Goal: Task Accomplishment & Management: Use online tool/utility

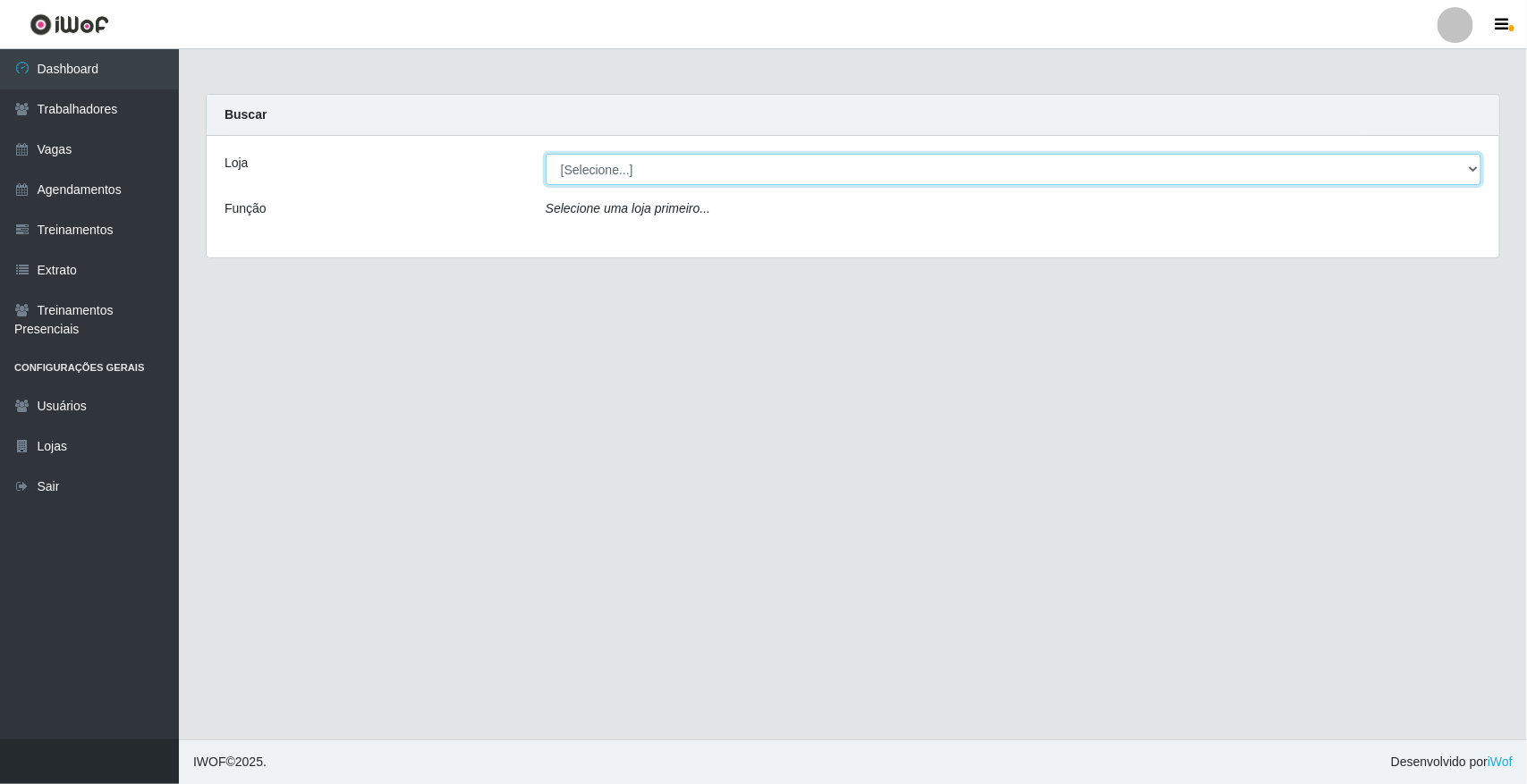
click at [647, 165] on select "[Selecione...] [GEOGRAPHIC_DATA]" at bounding box center [1013, 169] width 935 height 31
select select "65"
click at [546, 154] on select "[Selecione...] [GEOGRAPHIC_DATA]" at bounding box center [1013, 169] width 935 height 31
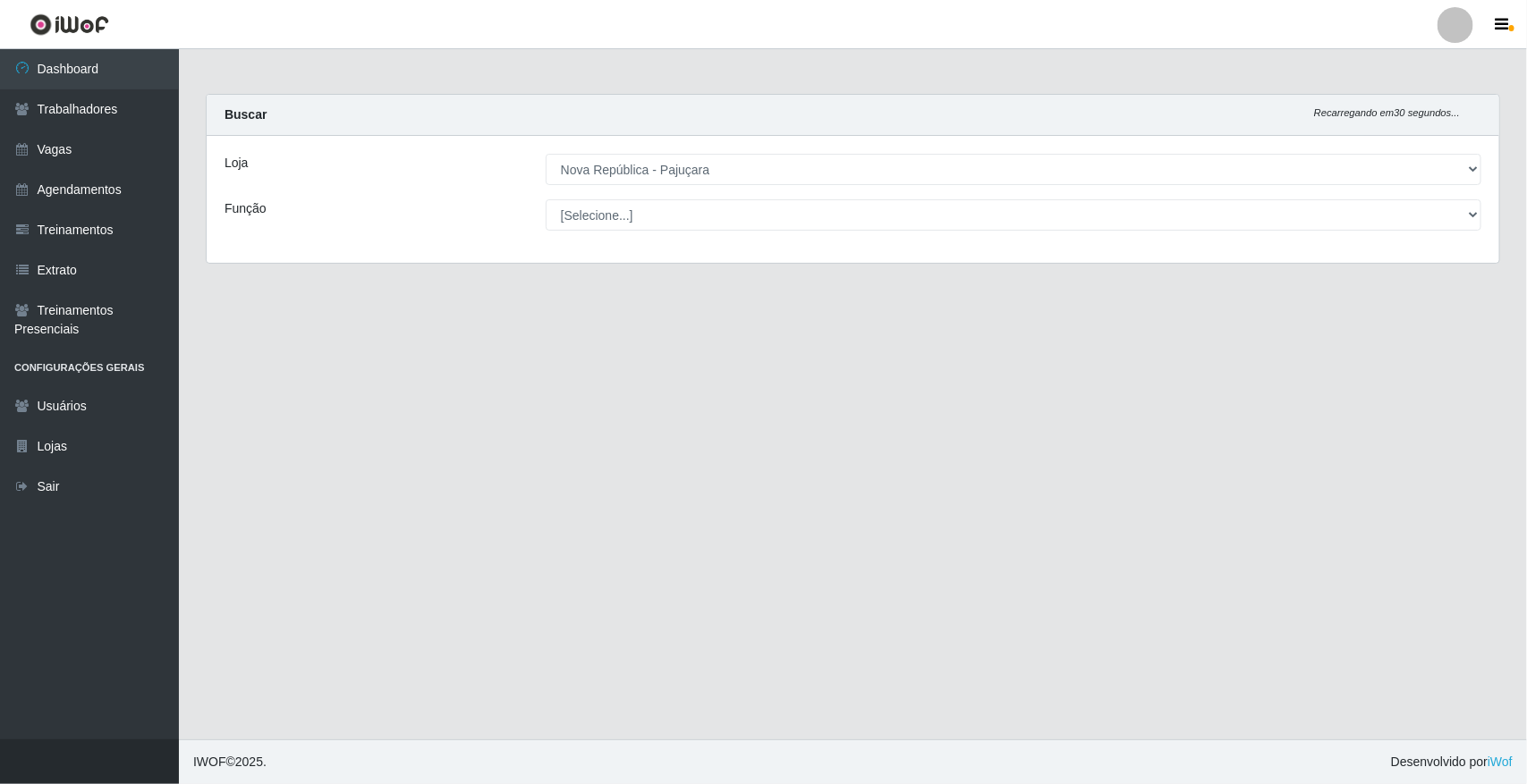
click at [637, 215] on select "[Selecione...] Balconista Operador de Caixa Repositor" at bounding box center [1013, 215] width 935 height 31
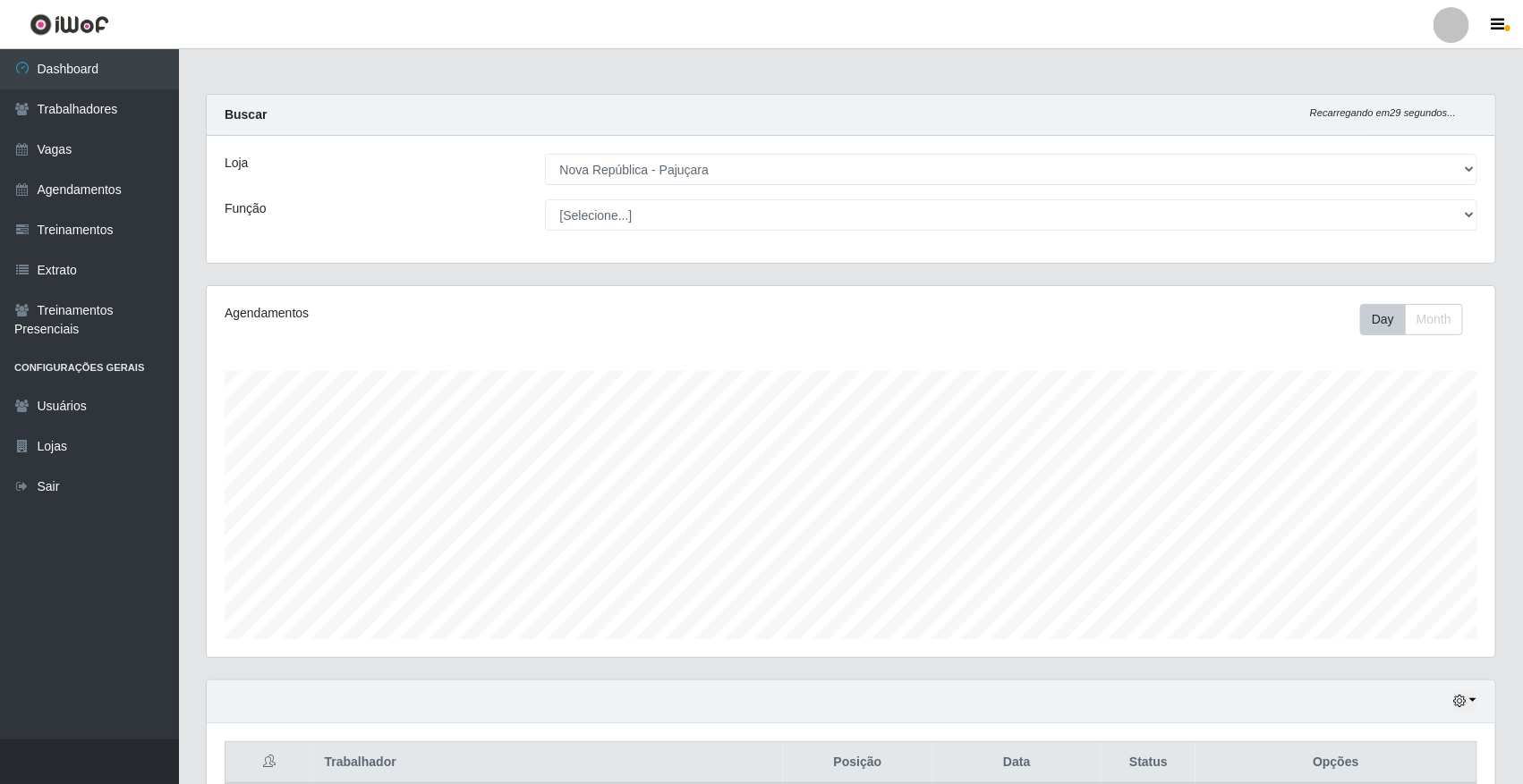
scroll to position [372, 1288]
select select "22"
click at [545, 200] on select "[Selecione...] Balconista Operador de Caixa Repositor" at bounding box center [1011, 215] width 933 height 31
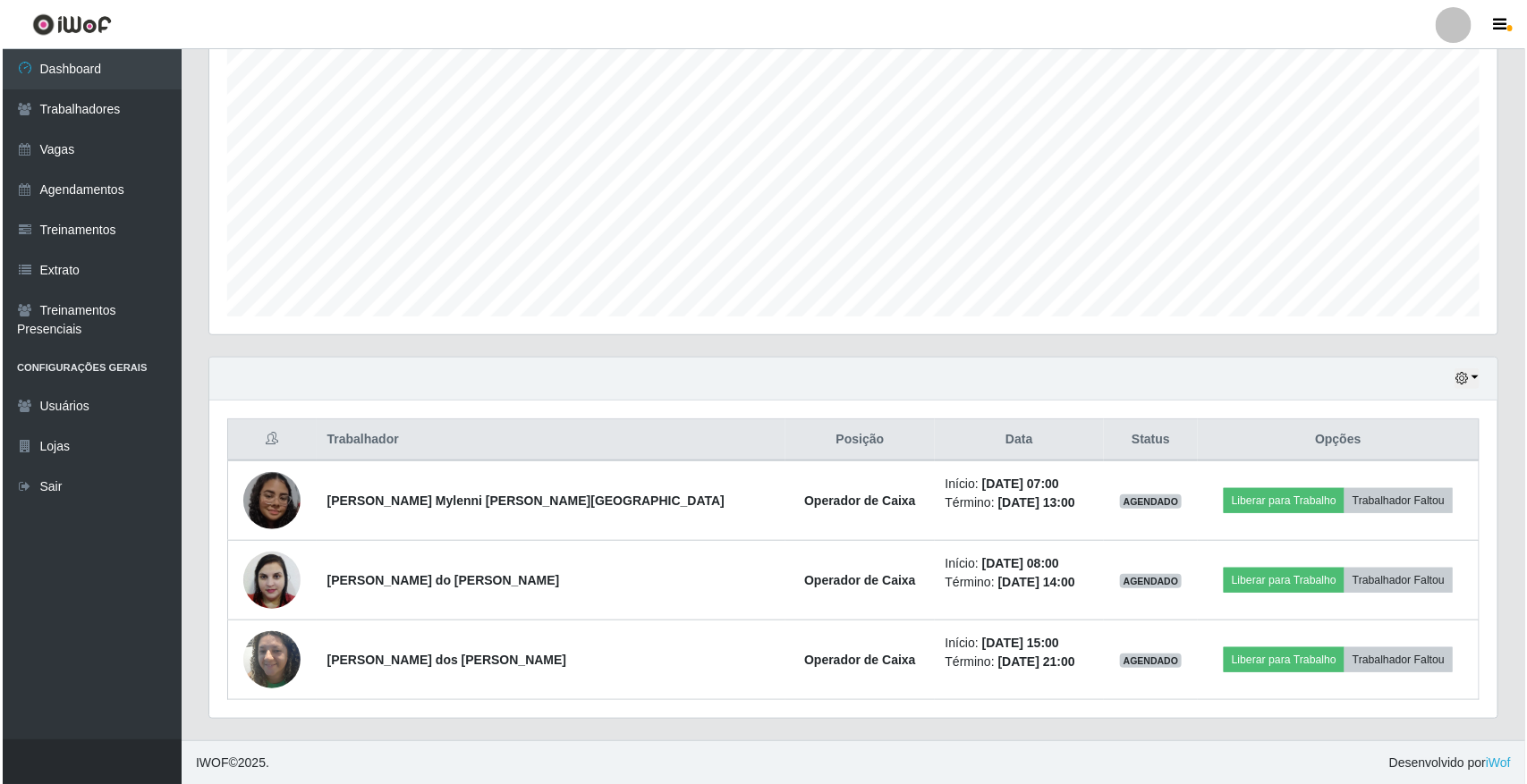
scroll to position [326, 0]
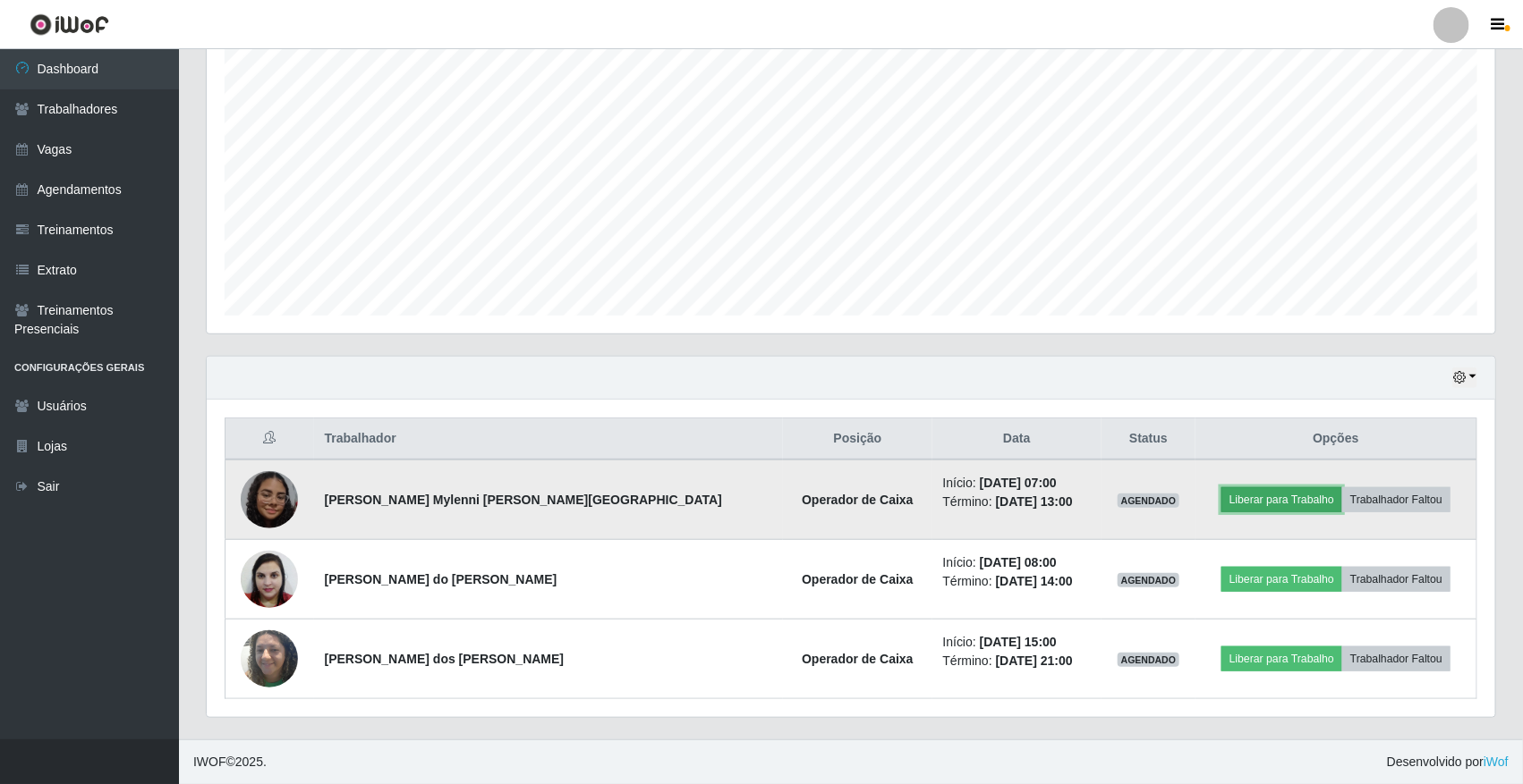
click at [1284, 499] on button "Liberar para Trabalho" at bounding box center [1280, 499] width 120 height 25
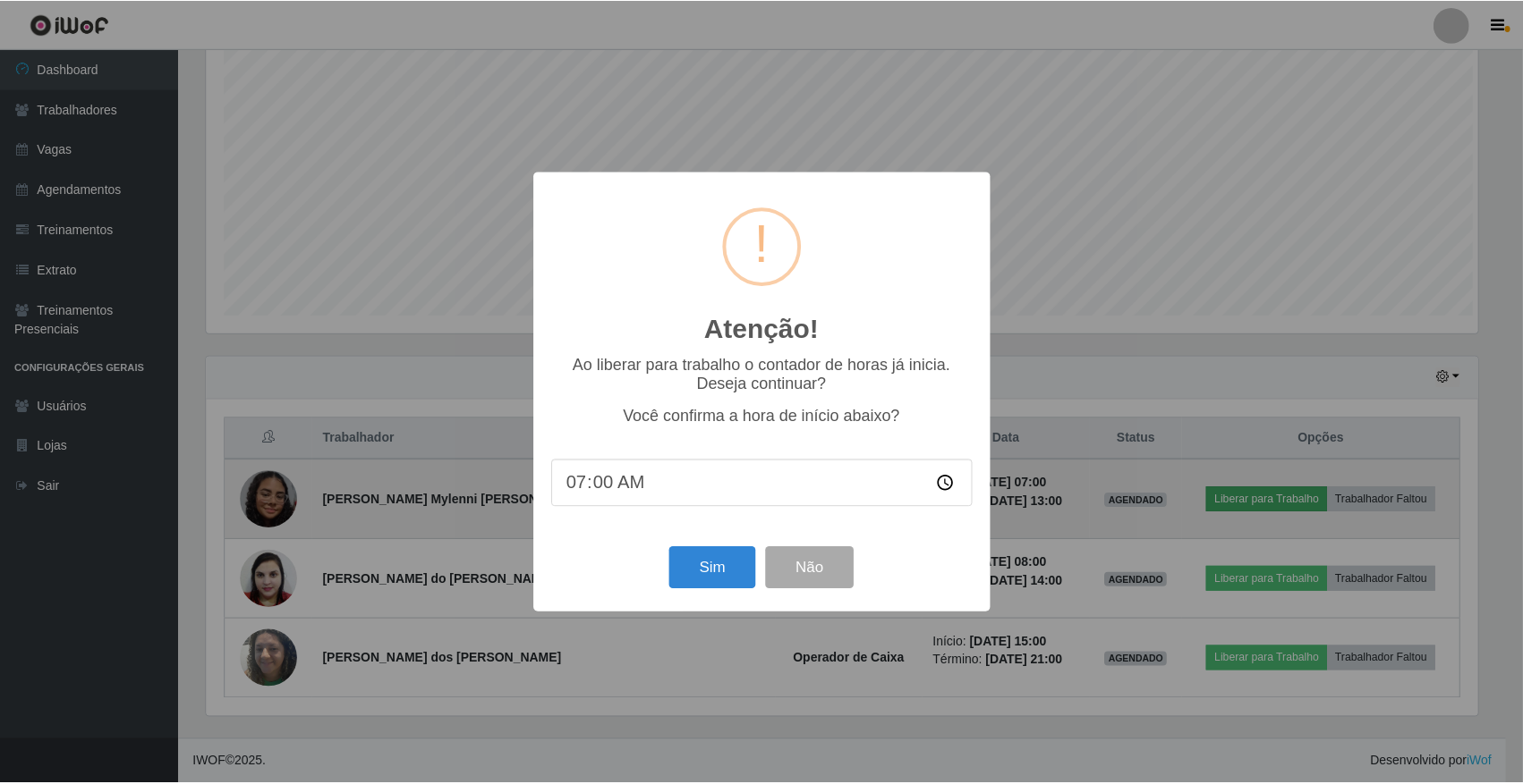
scroll to position [372, 1275]
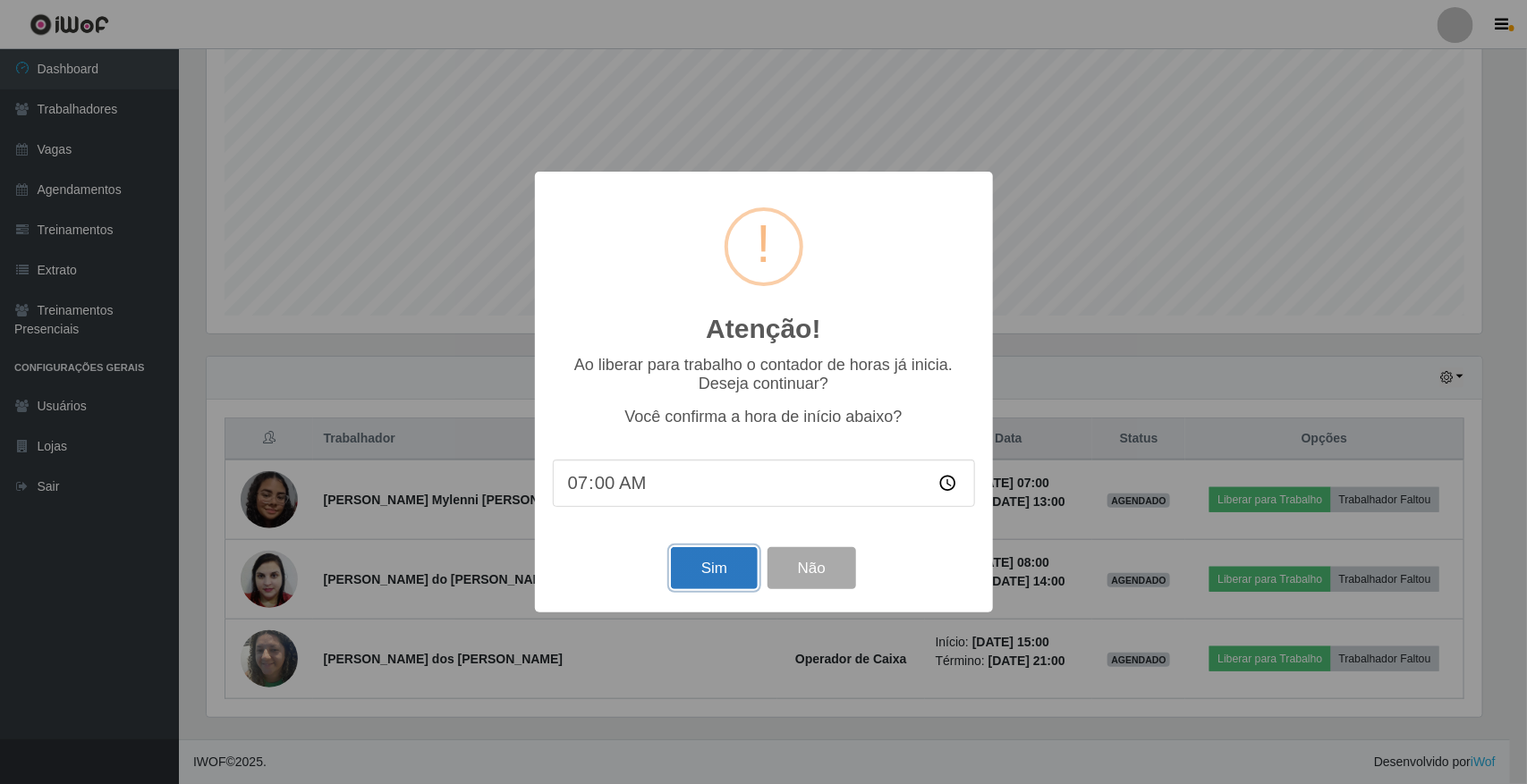
click at [685, 574] on button "Sim" at bounding box center [714, 568] width 86 height 42
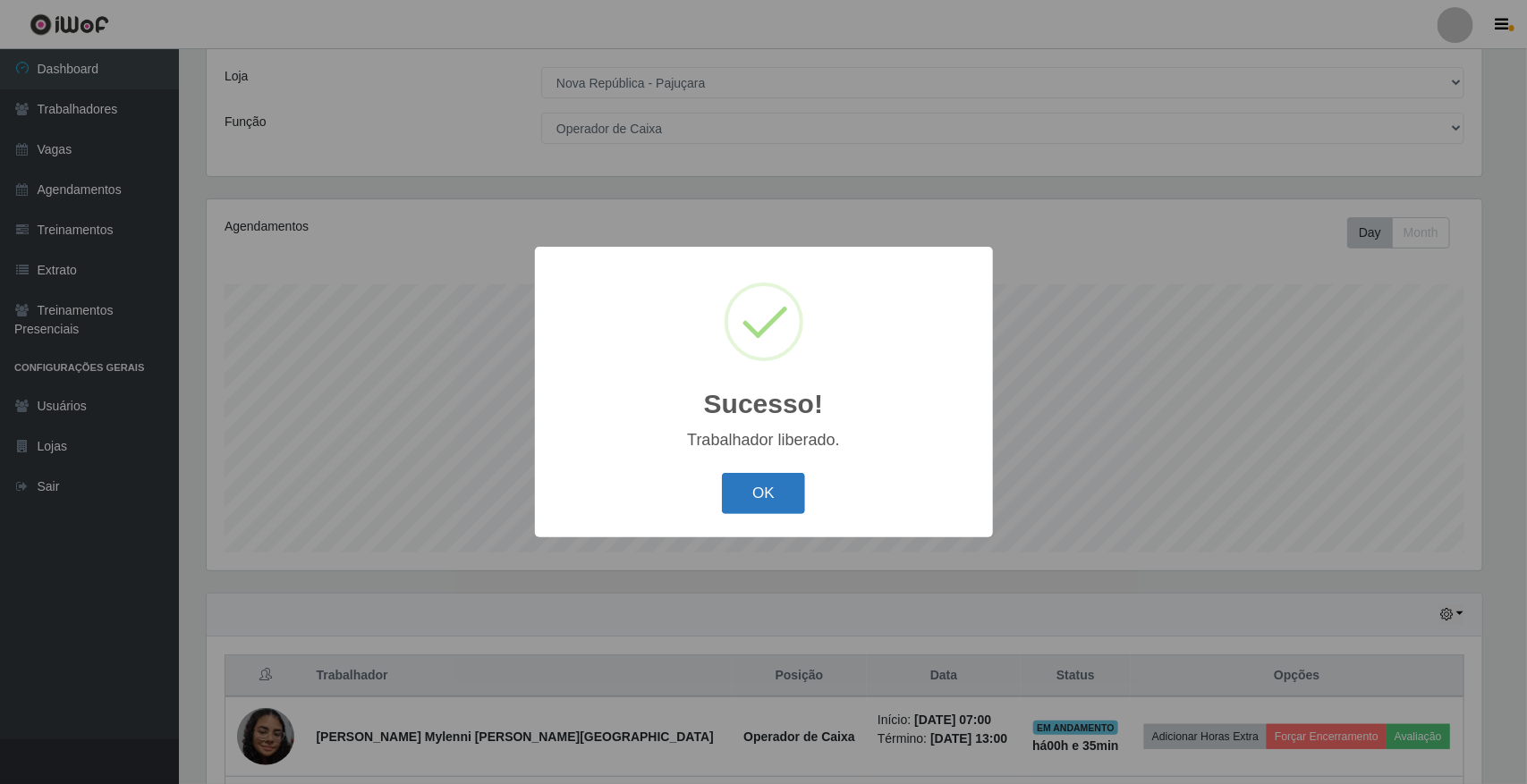
click at [755, 495] on button "OK" at bounding box center [764, 494] width 84 height 42
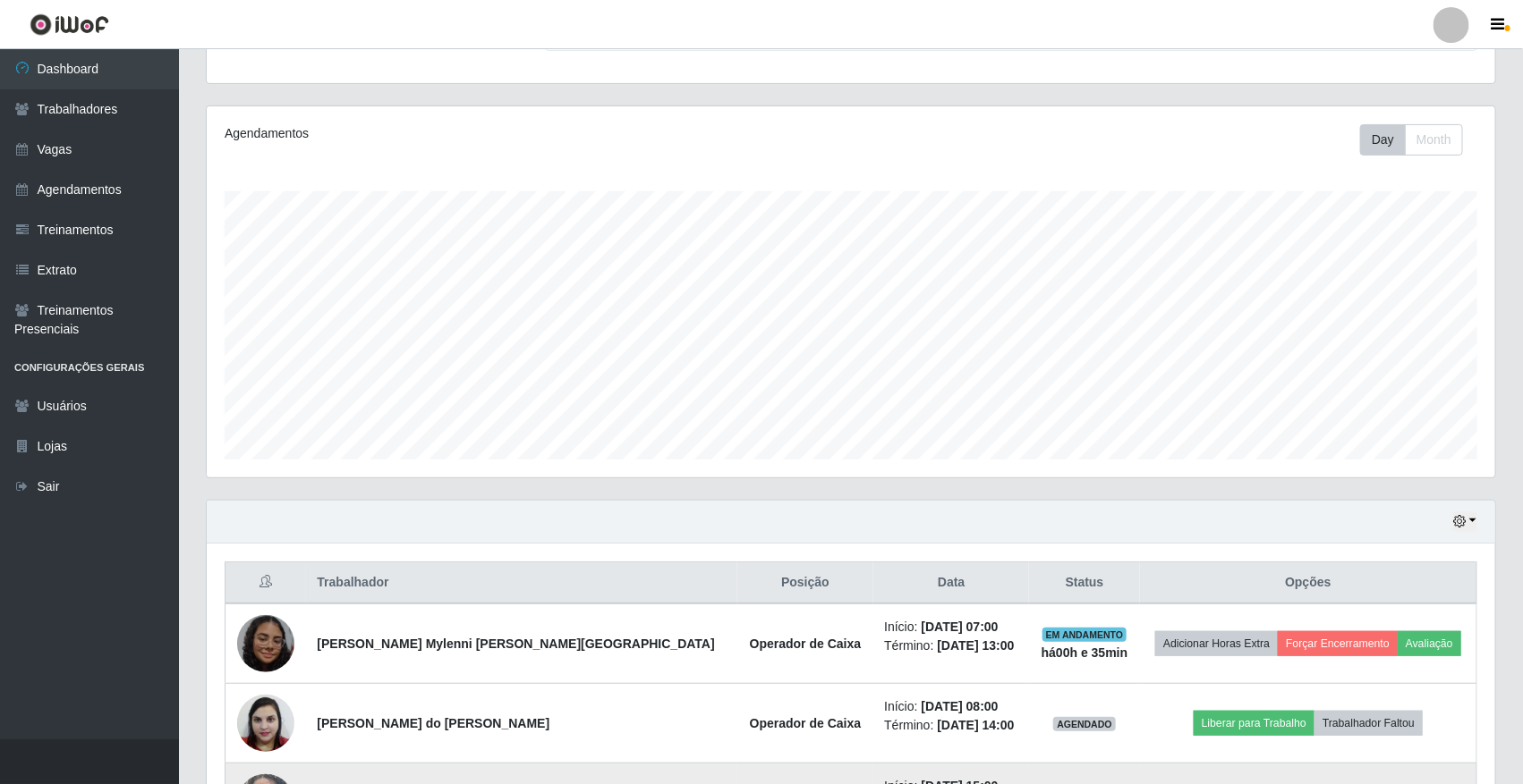
scroll to position [0, 0]
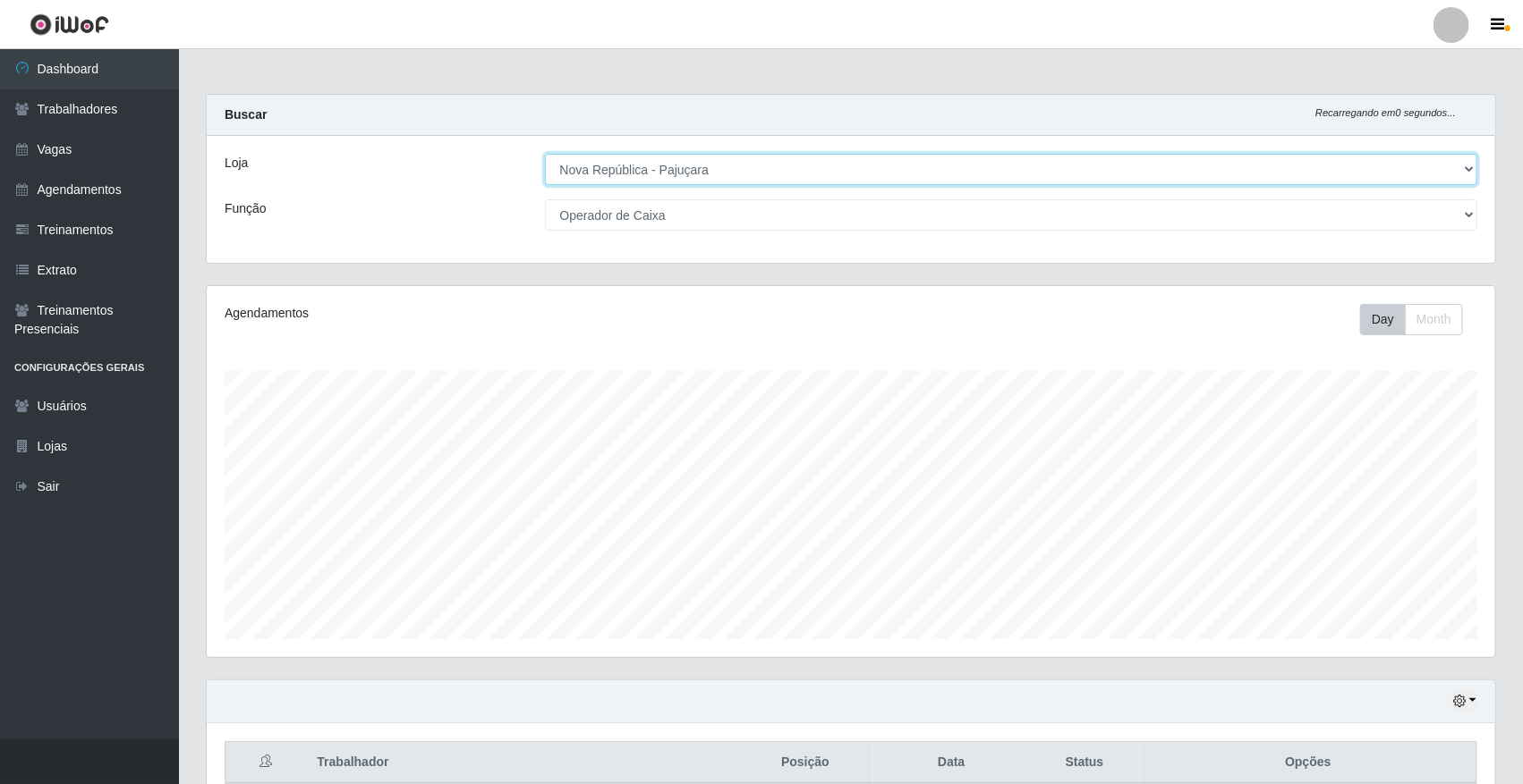
click at [1459, 171] on select "[Selecione...] [GEOGRAPHIC_DATA]" at bounding box center [1011, 169] width 933 height 31
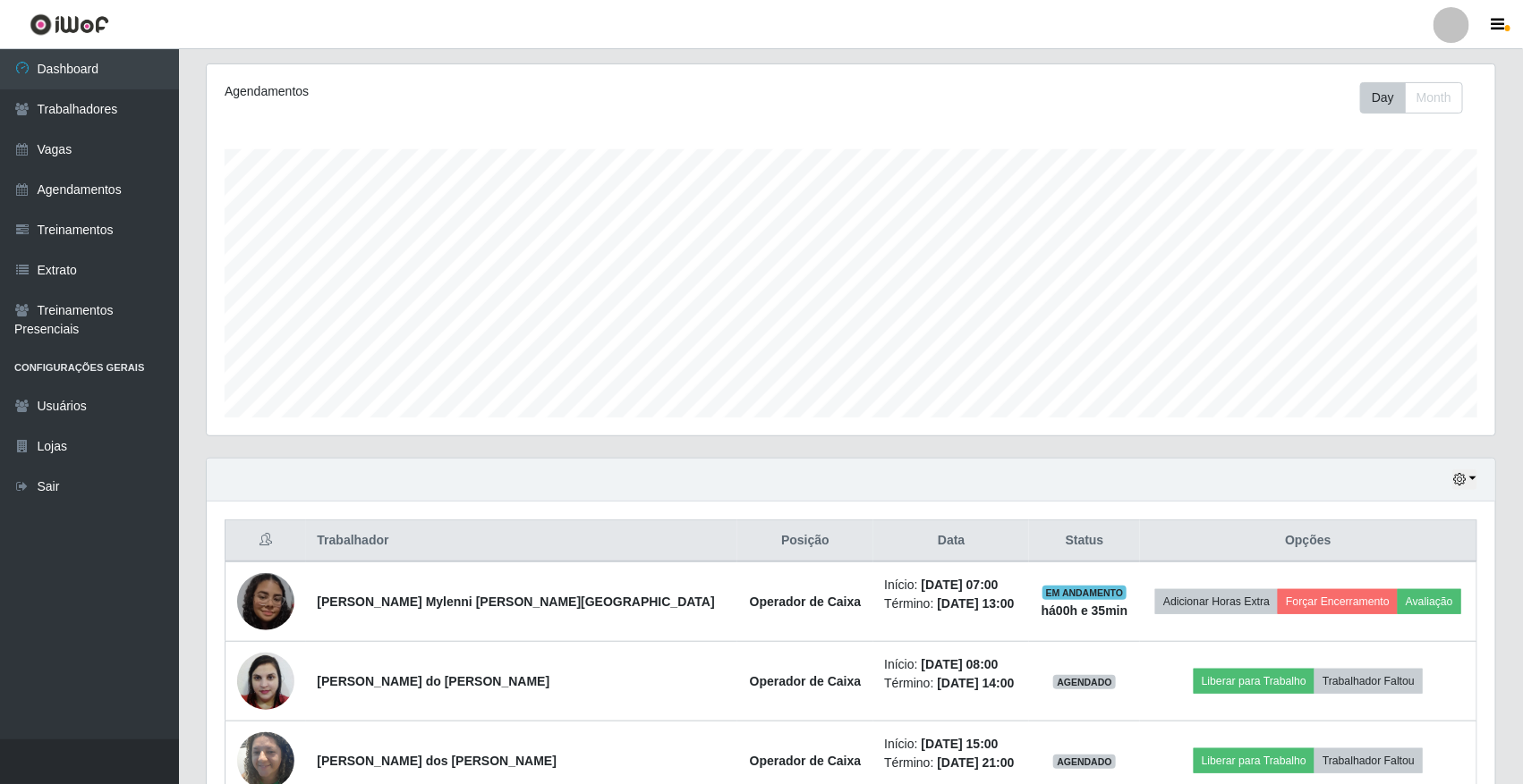
scroll to position [224, 0]
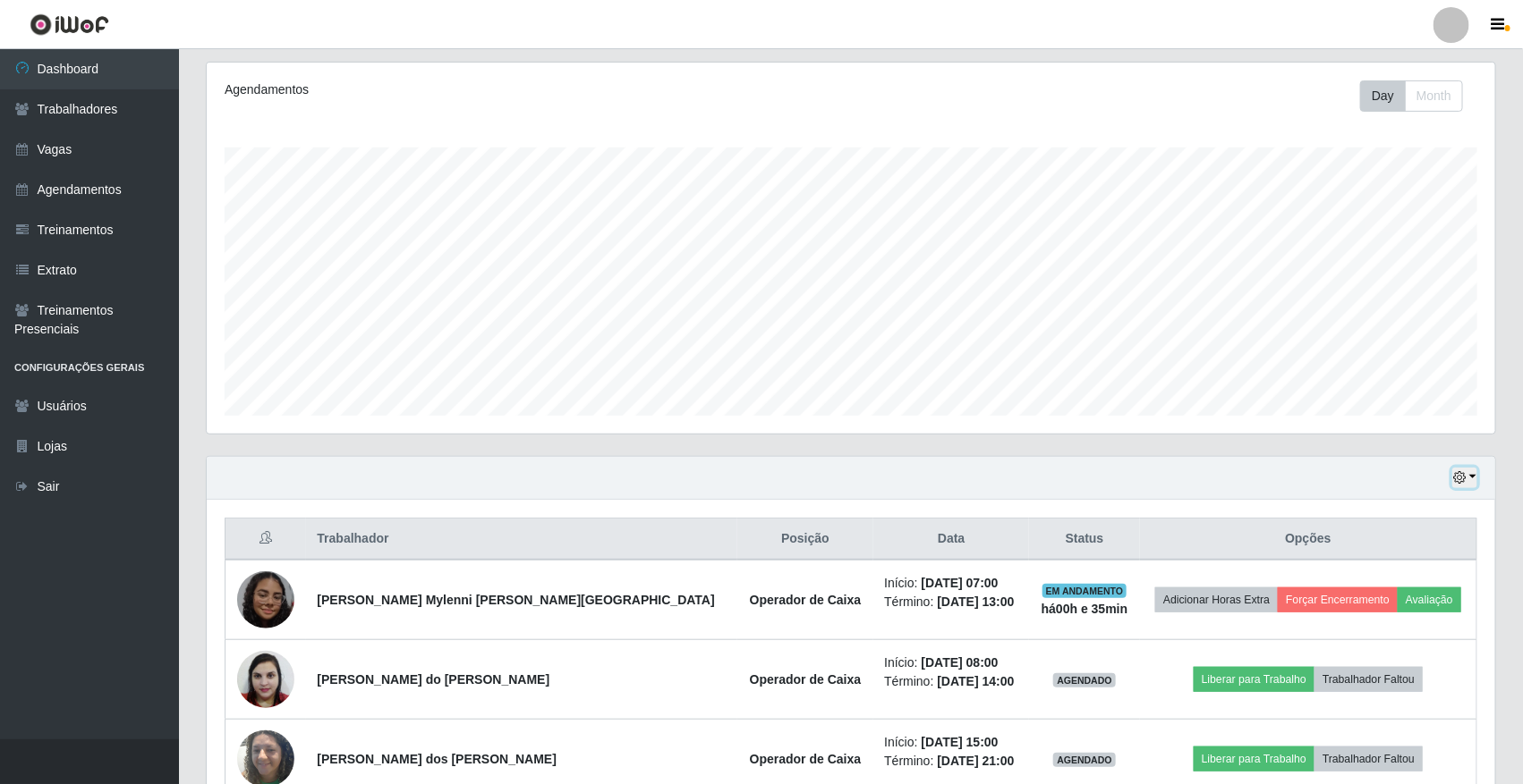
click at [1476, 486] on button "button" at bounding box center [1464, 478] width 25 height 21
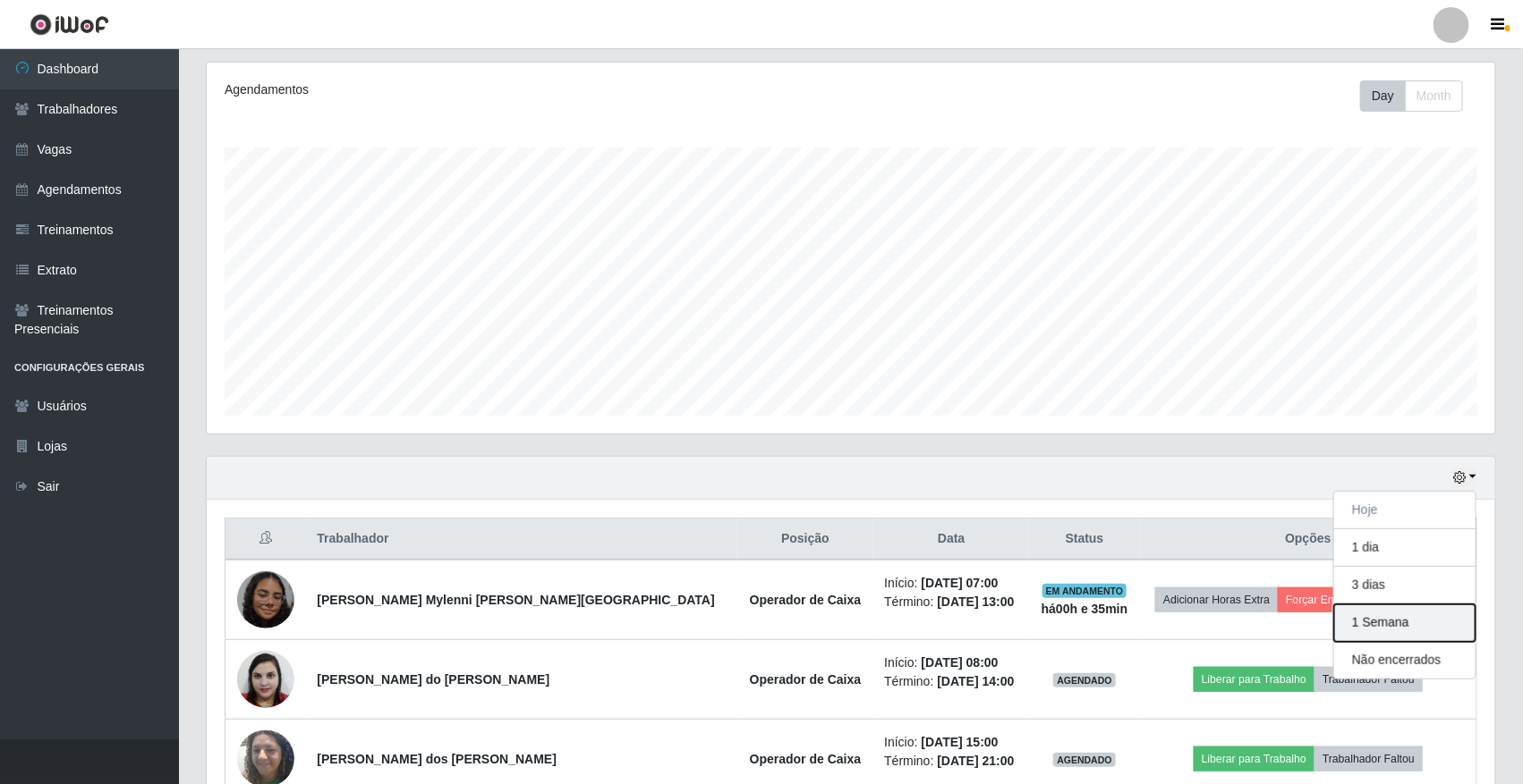
click at [1415, 626] on button "1 Semana" at bounding box center [1405, 623] width 141 height 38
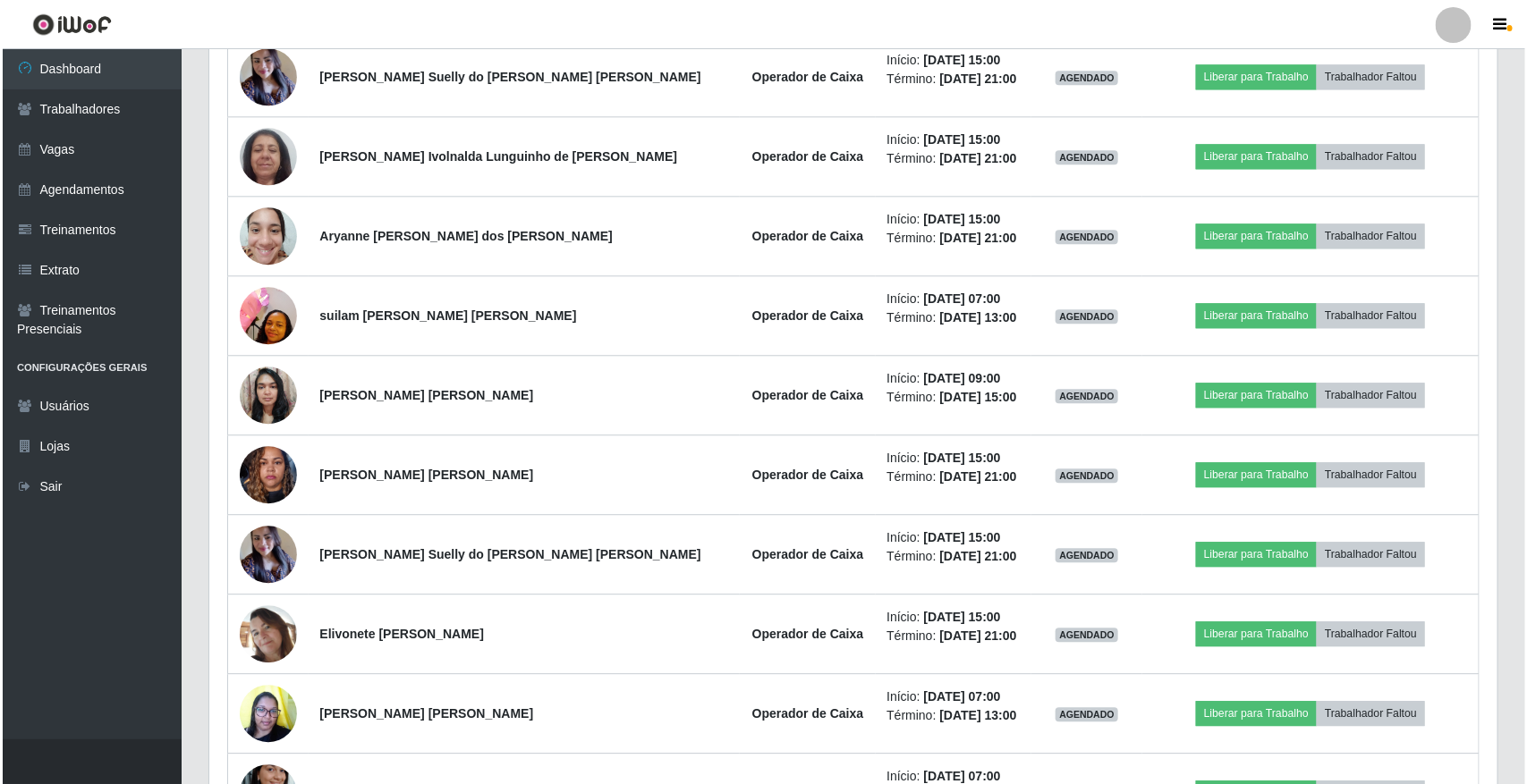
scroll to position [2012, 0]
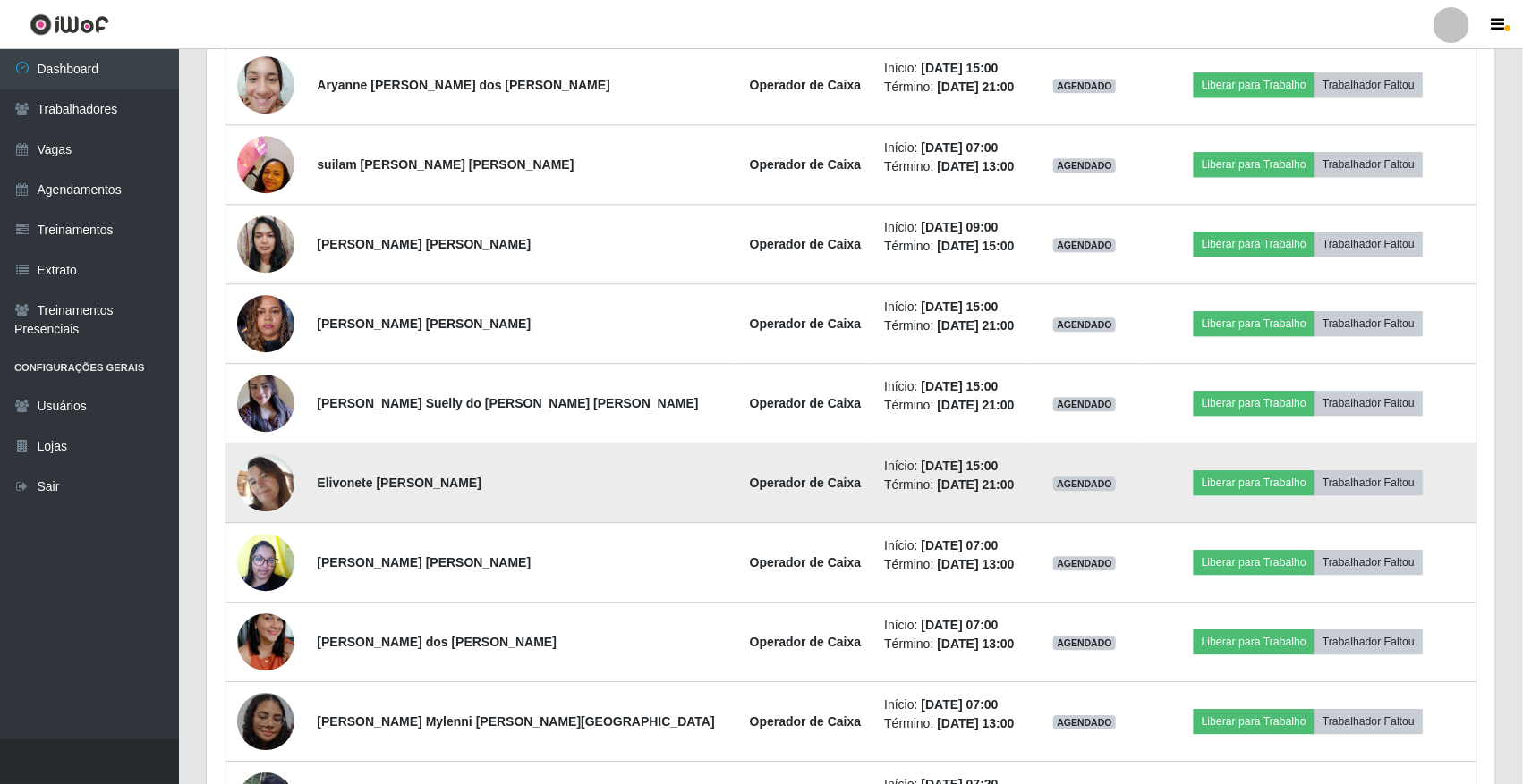
click at [279, 496] on img at bounding box center [265, 483] width 58 height 58
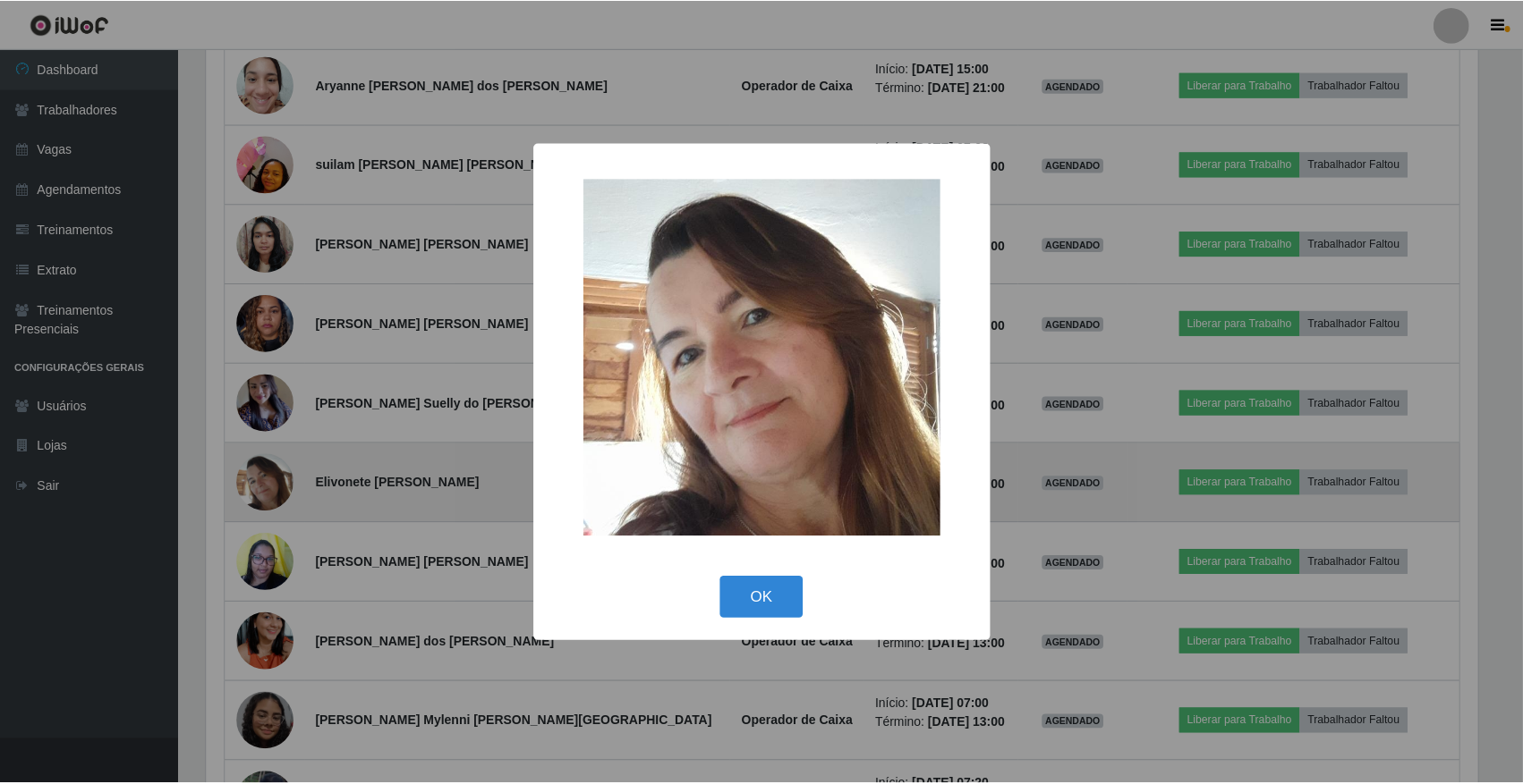
scroll to position [372, 1275]
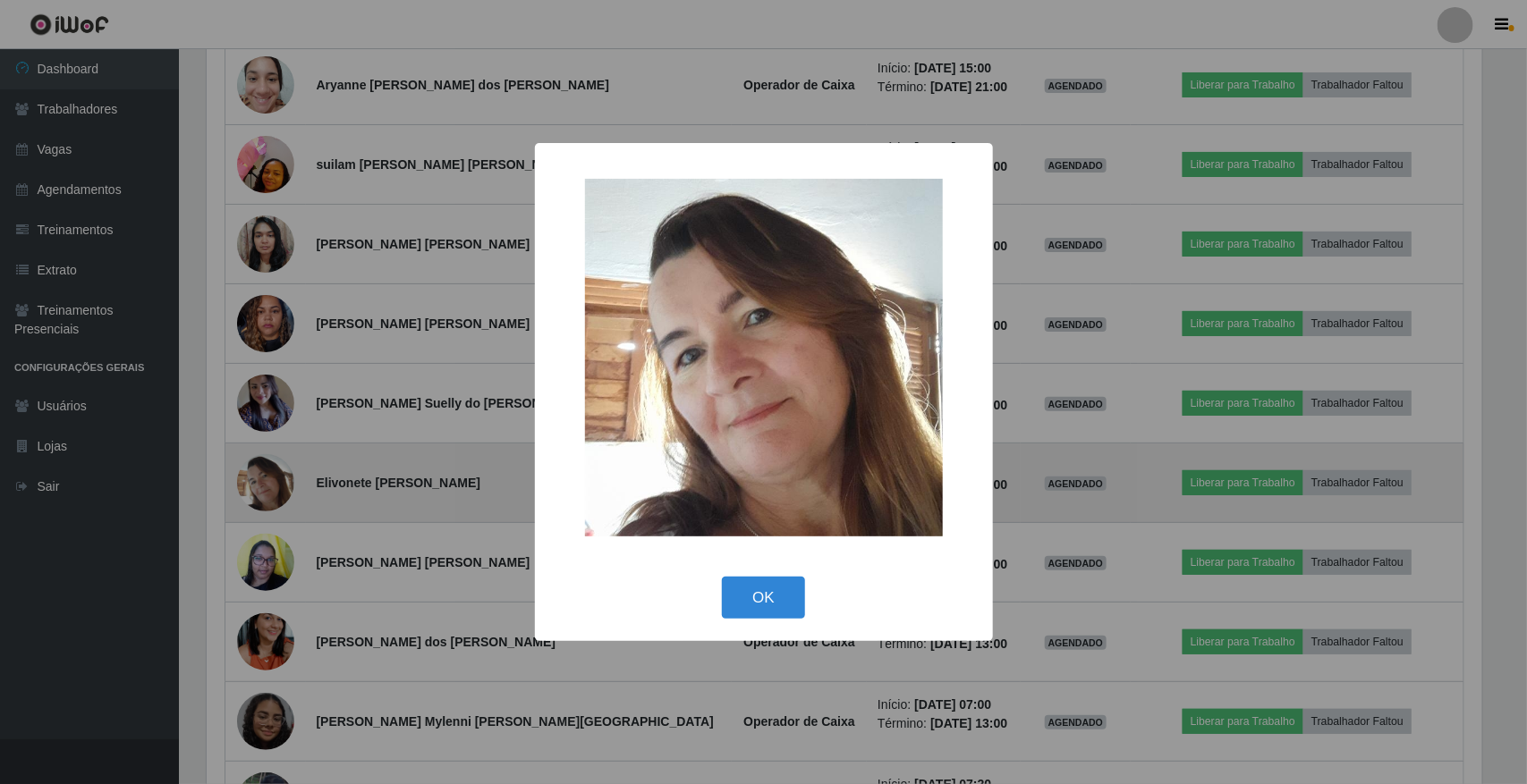
click at [279, 496] on div "× OK Cancel" at bounding box center [764, 392] width 1527 height 784
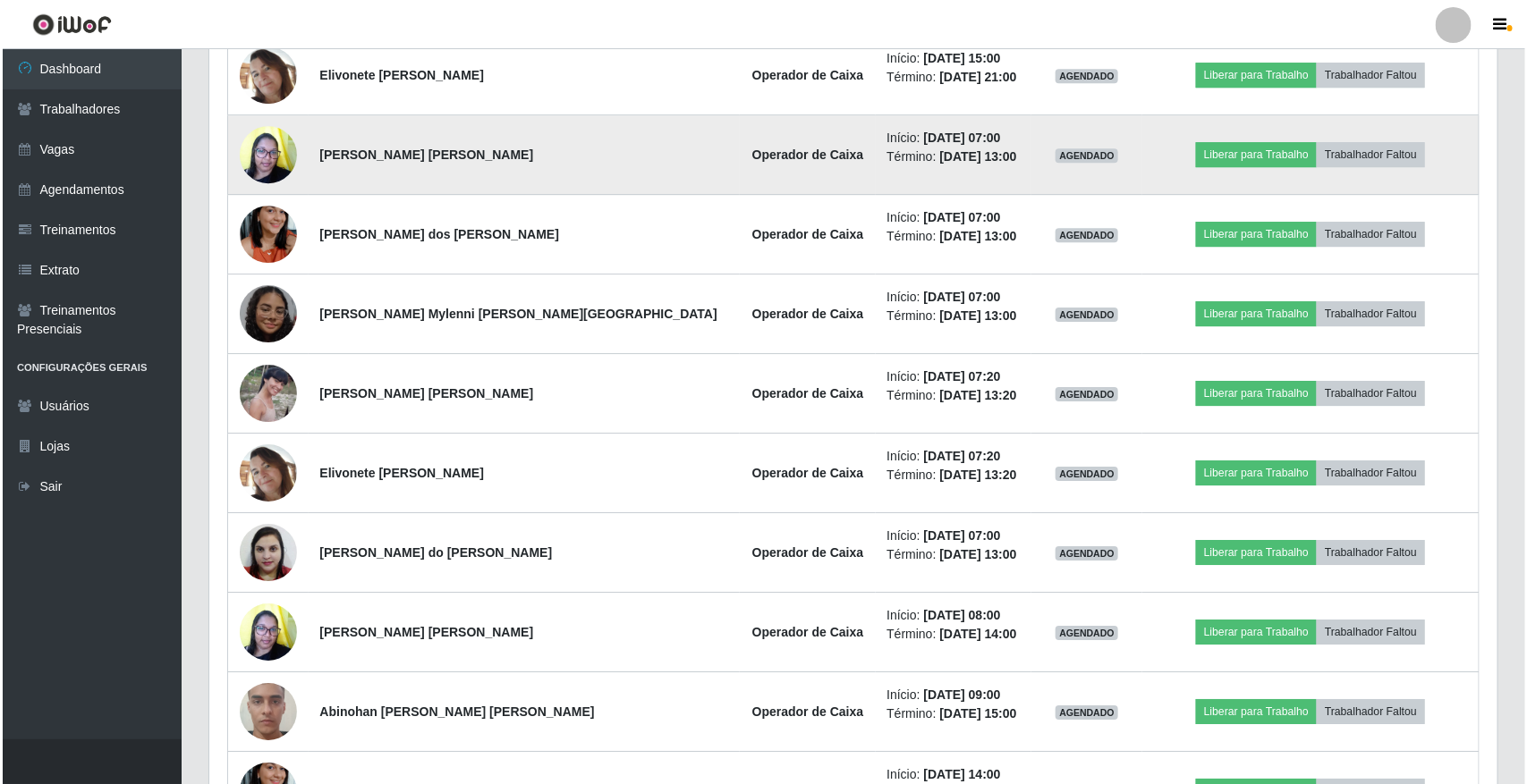
scroll to position [2459, 0]
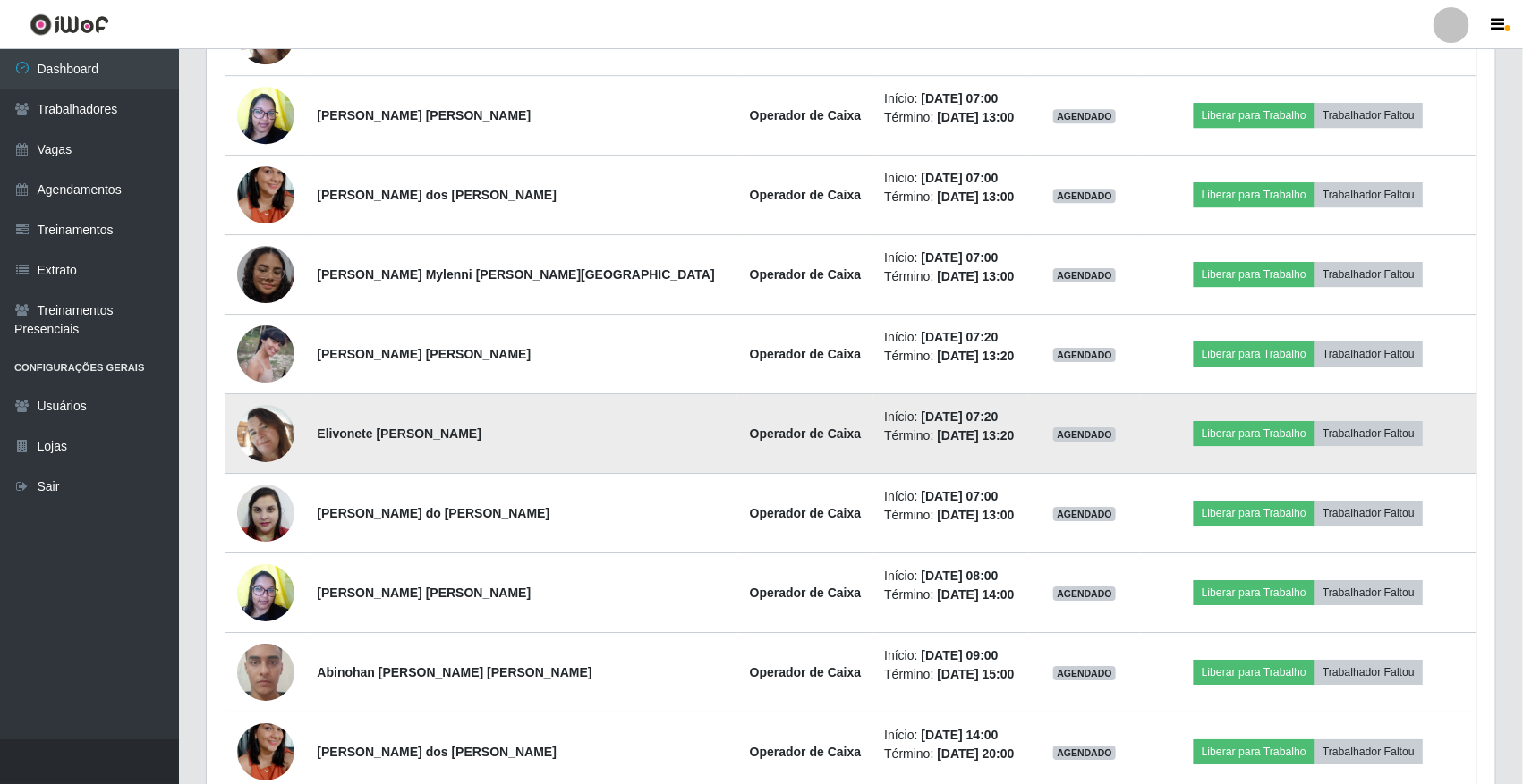
click at [277, 429] on img at bounding box center [265, 434] width 58 height 58
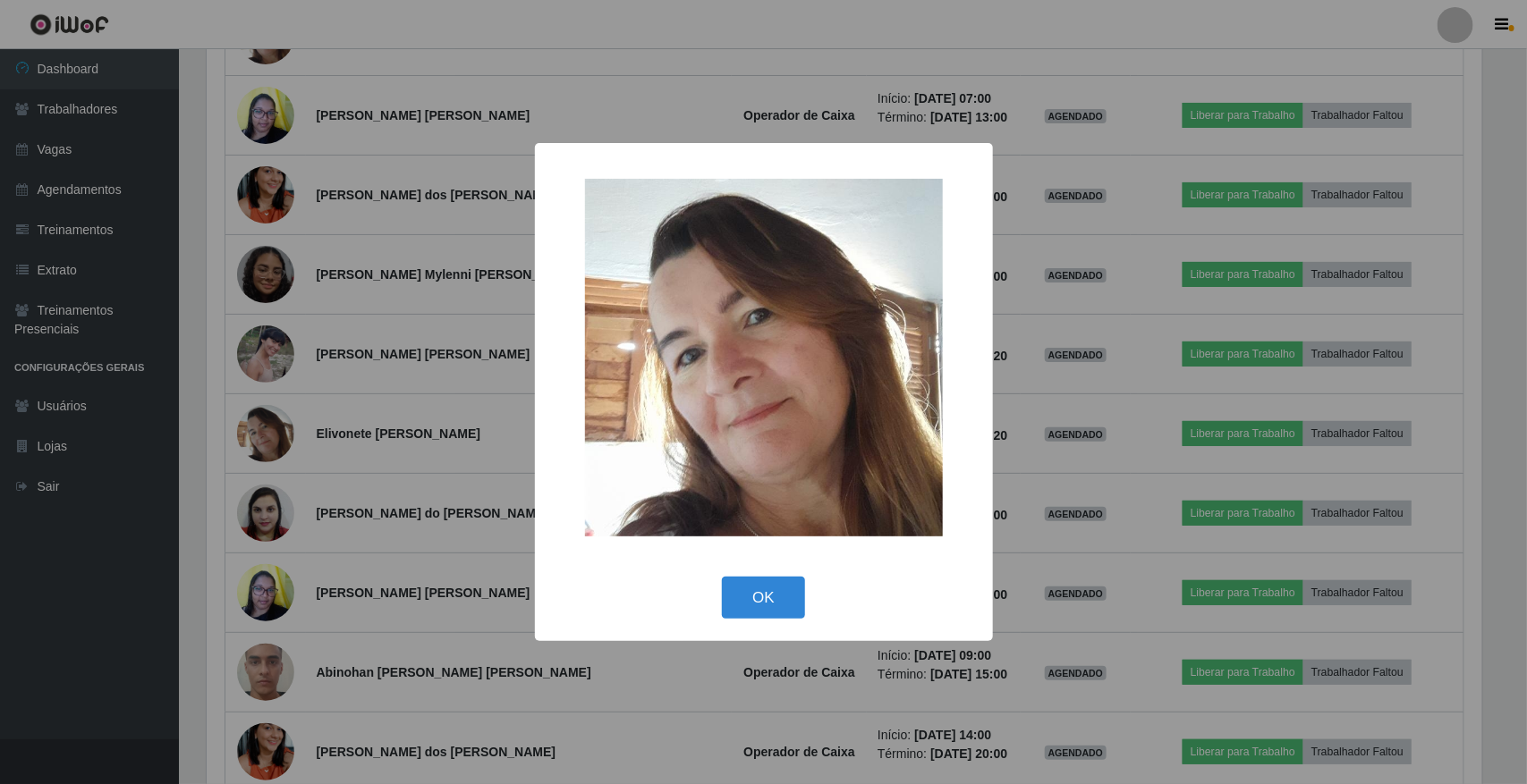
click at [329, 506] on div "× OK Cancel" at bounding box center [764, 392] width 1527 height 784
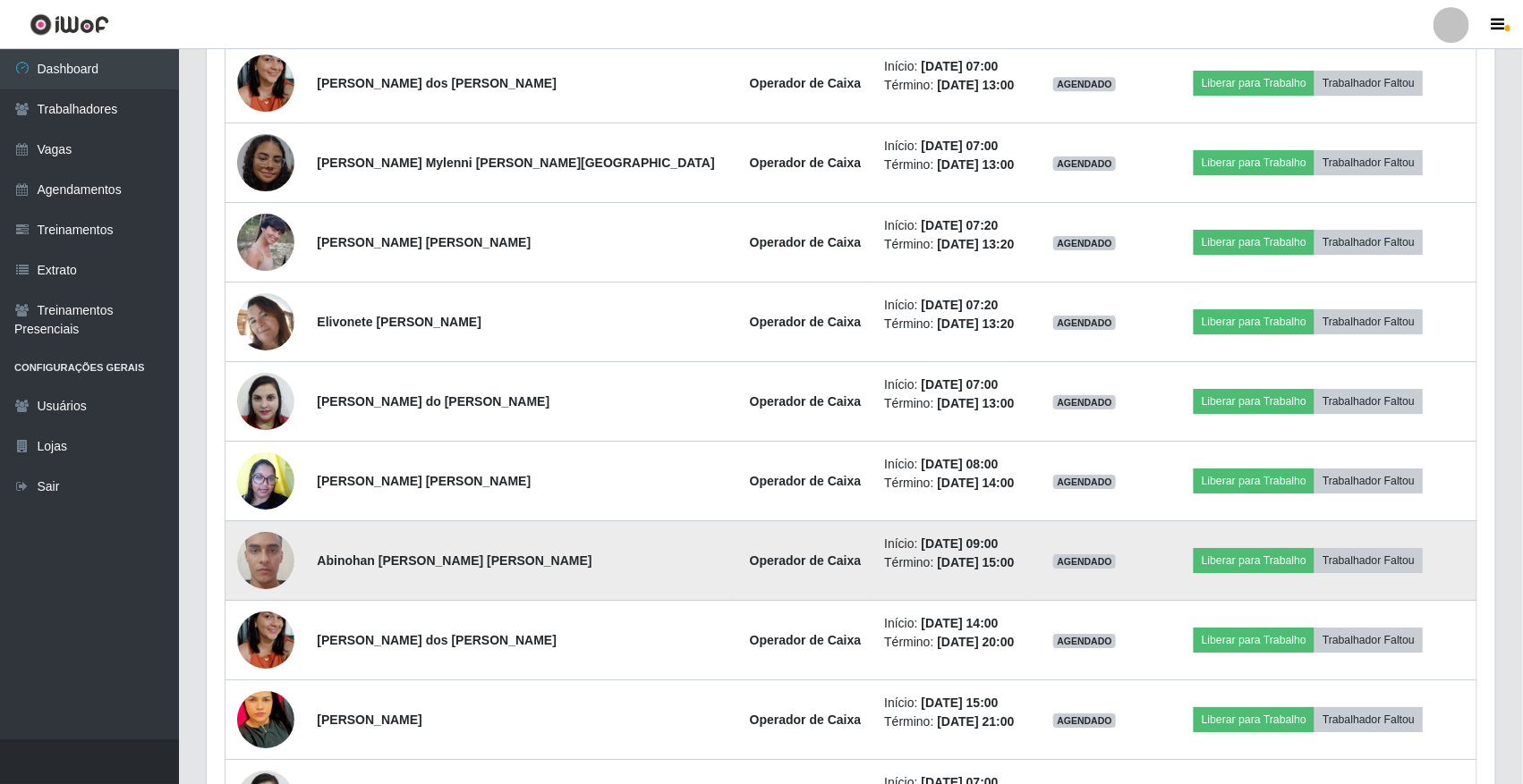
scroll to position [2683, 0]
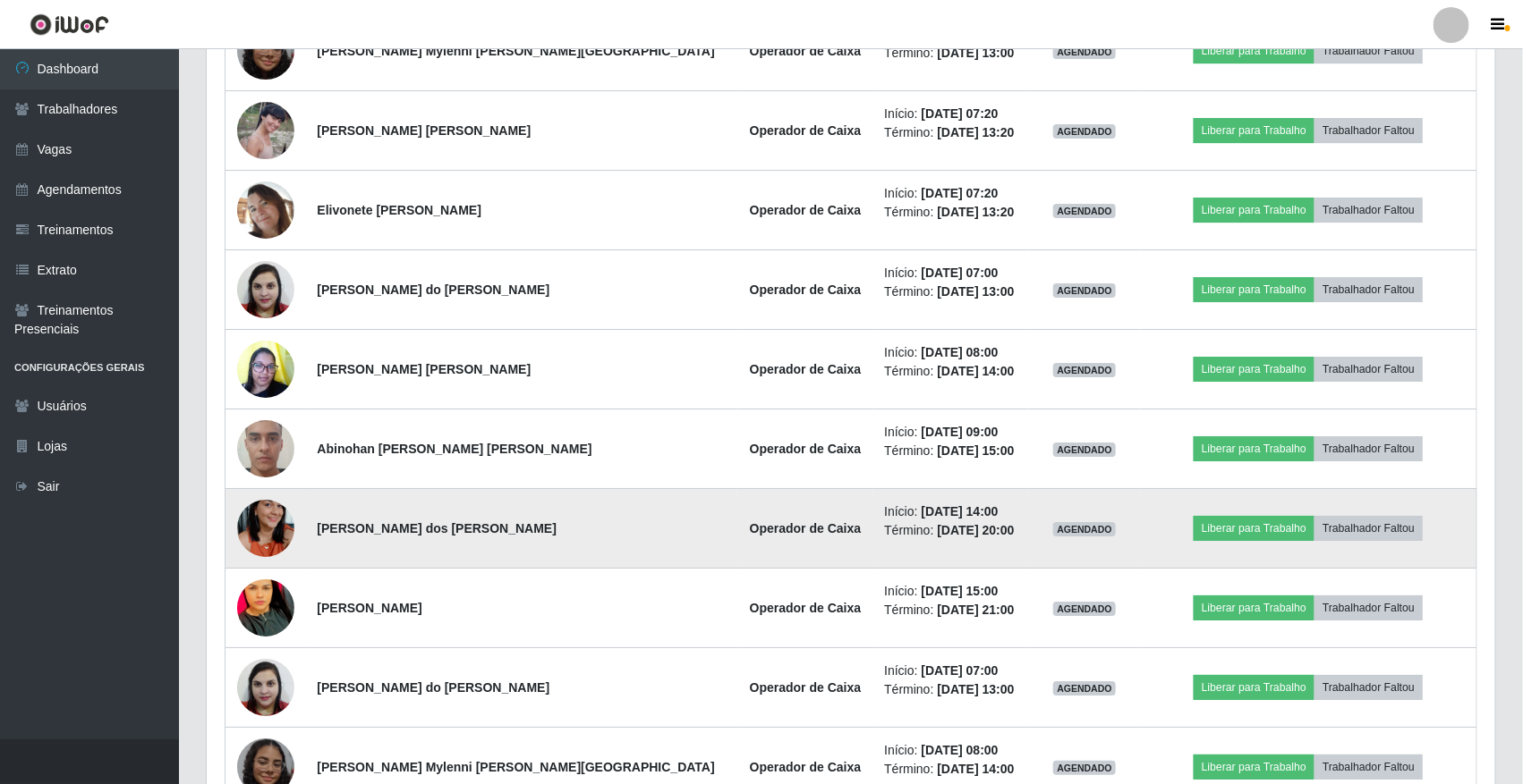
click at [934, 550] on td "Início: [DATE] 14:00 Término: [DATE] 20:00" at bounding box center [950, 529] width 156 height 79
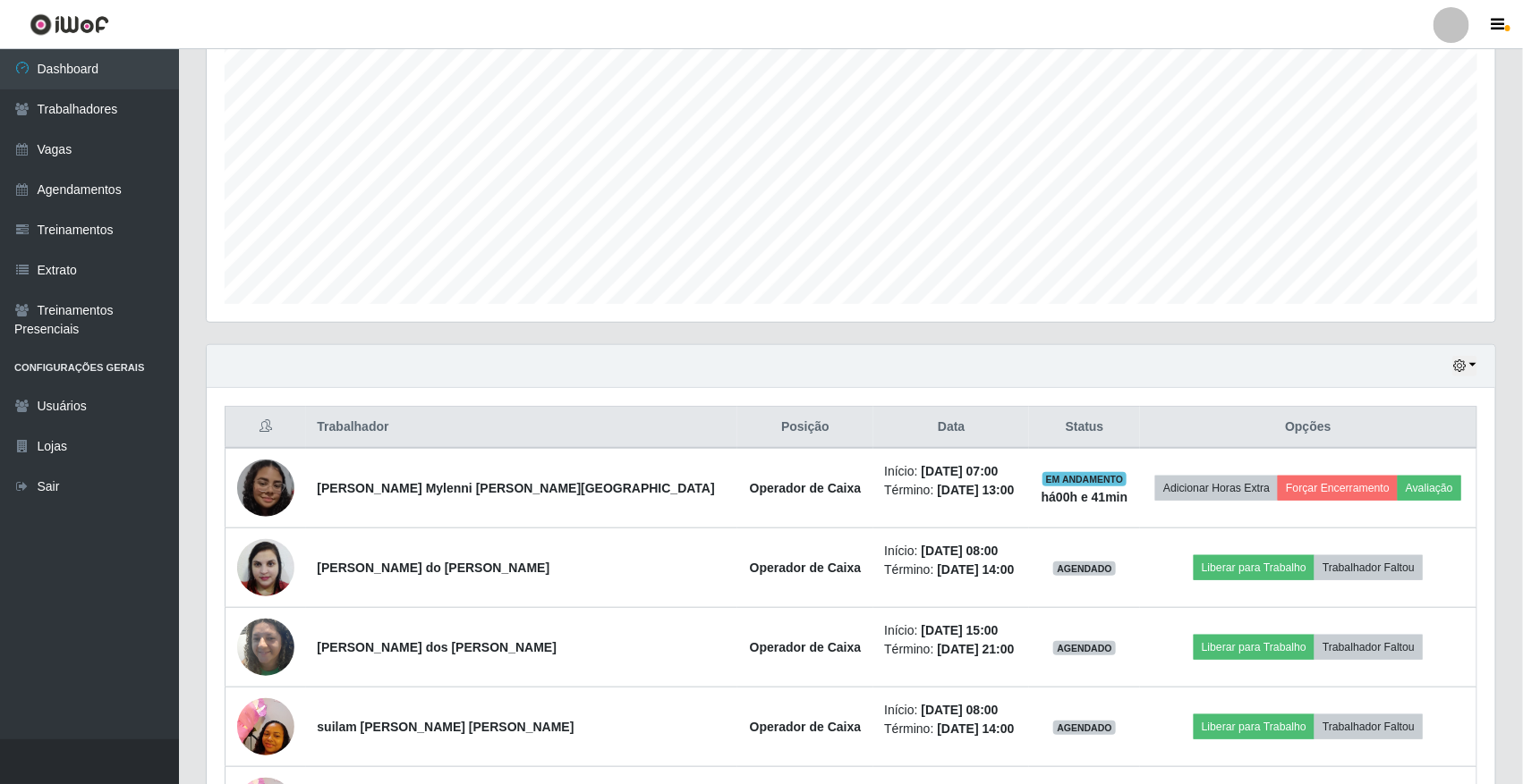
scroll to position [447, 0]
